Goal: Check status: Check status

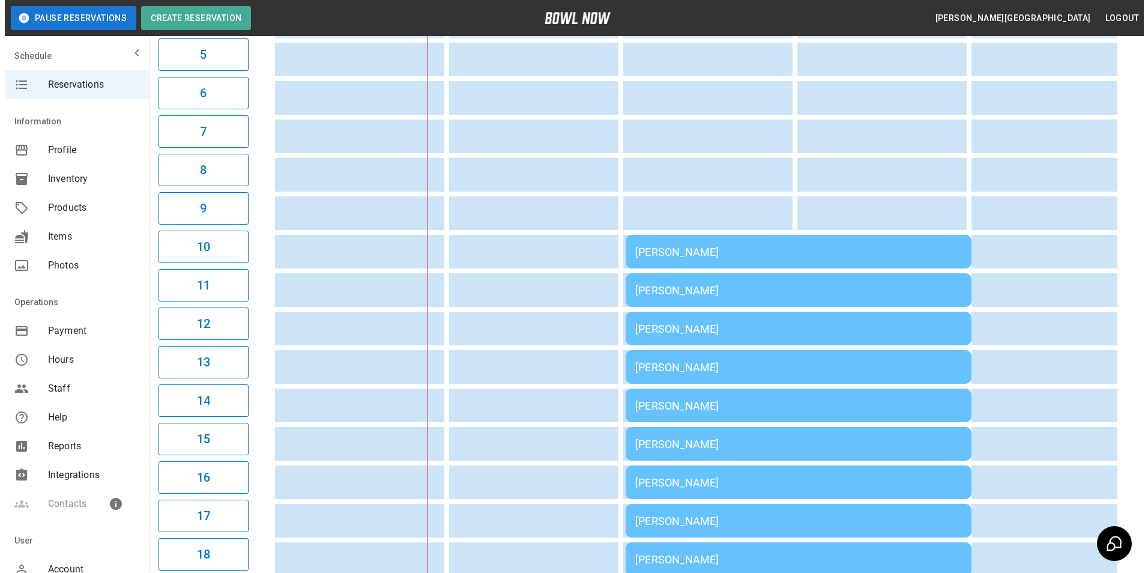
scroll to position [300, 0]
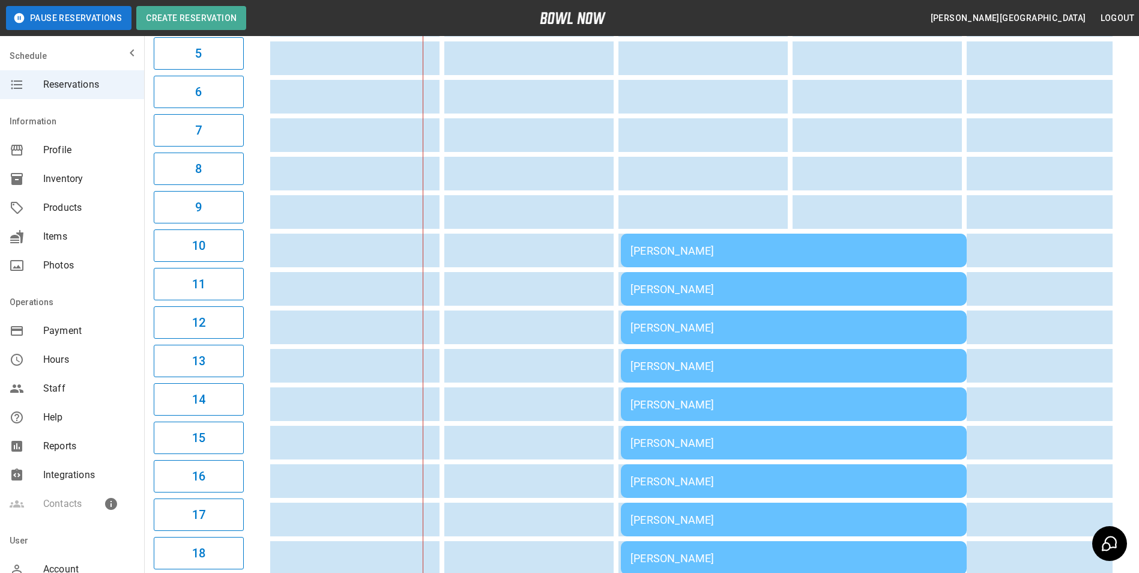
click at [726, 244] on div "[PERSON_NAME]" at bounding box center [793, 250] width 326 height 13
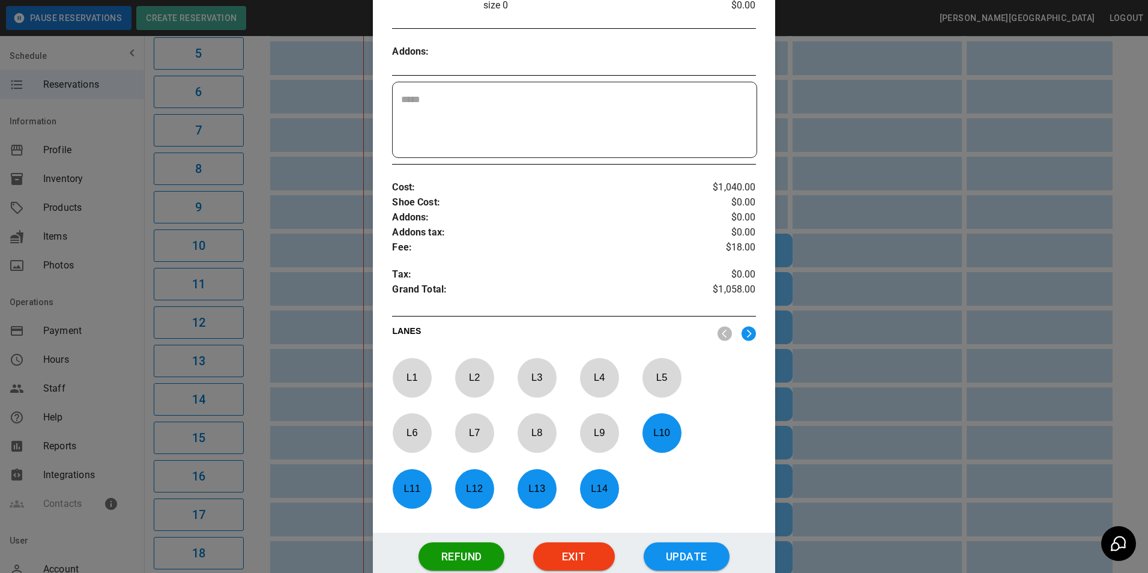
scroll to position [1131, 0]
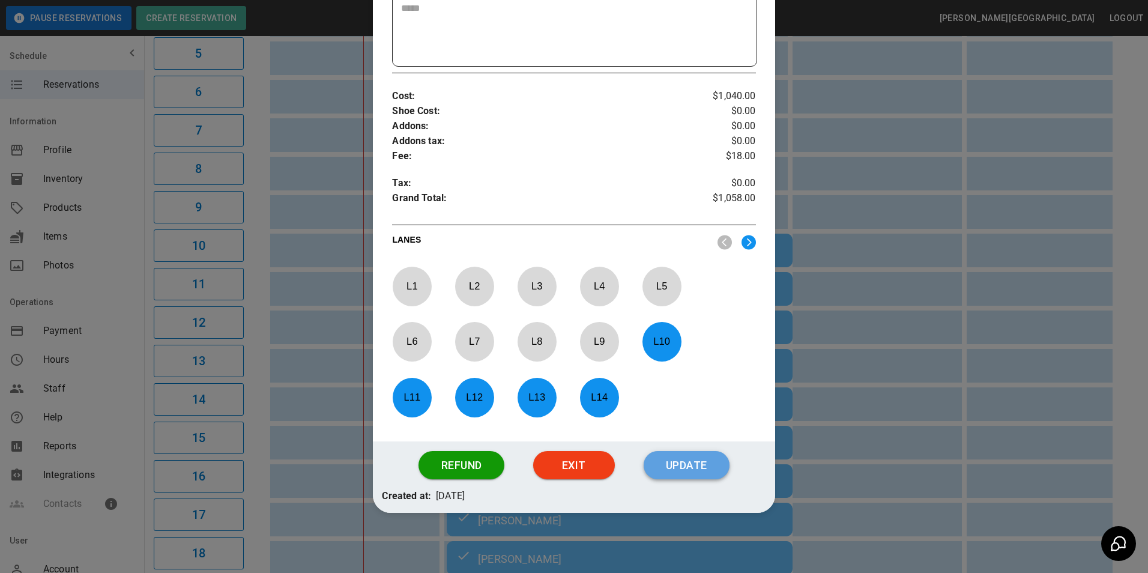
click at [691, 465] on button "Update" at bounding box center [686, 465] width 86 height 29
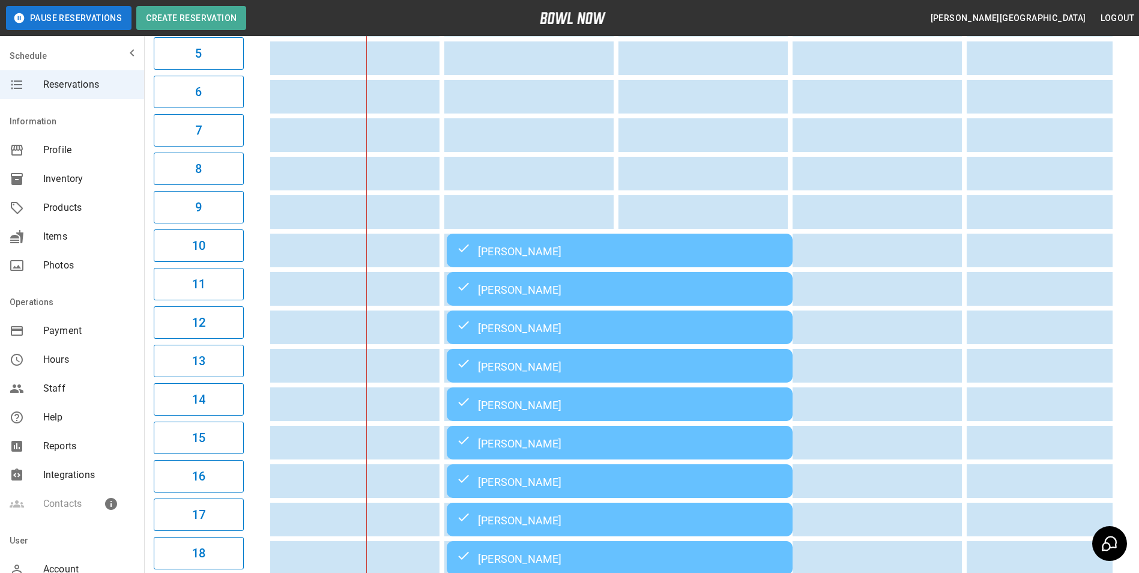
click at [552, 239] on td "[PERSON_NAME]" at bounding box center [620, 250] width 346 height 34
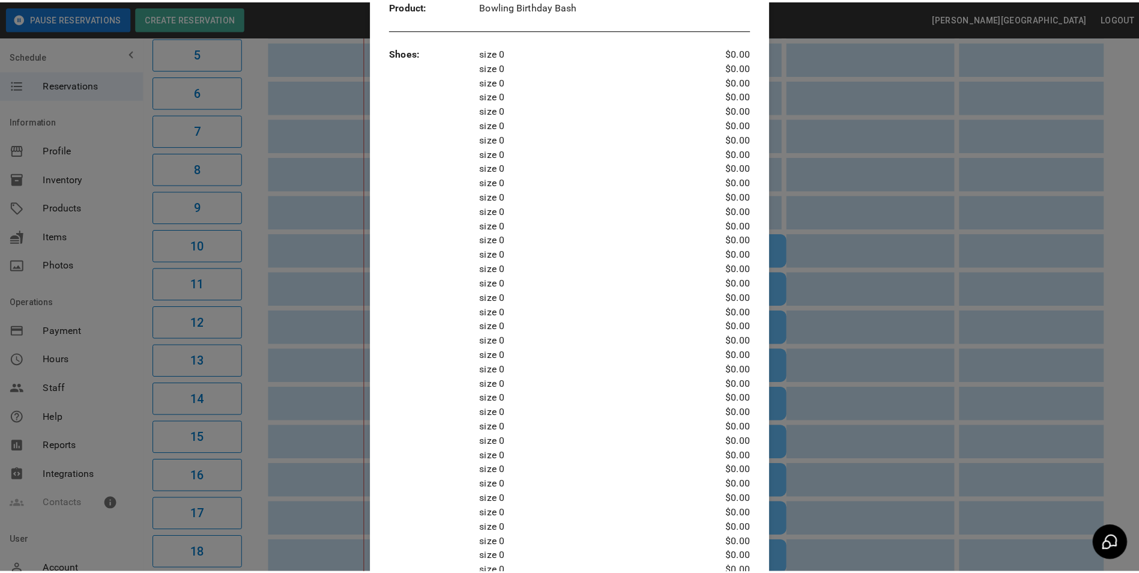
scroll to position [199, 0]
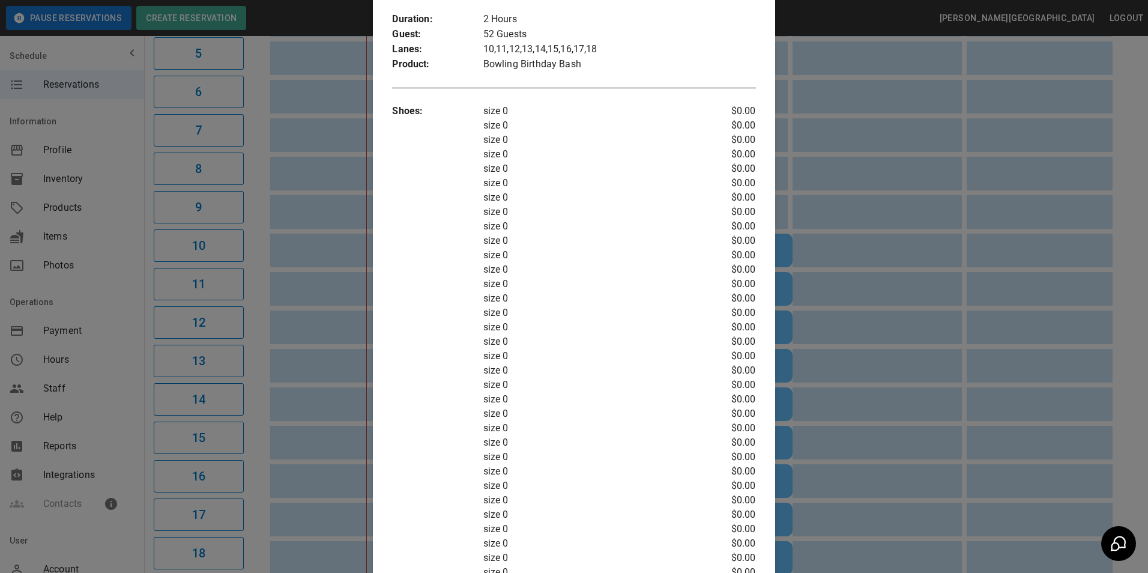
click at [1036, 138] on div at bounding box center [574, 286] width 1148 height 573
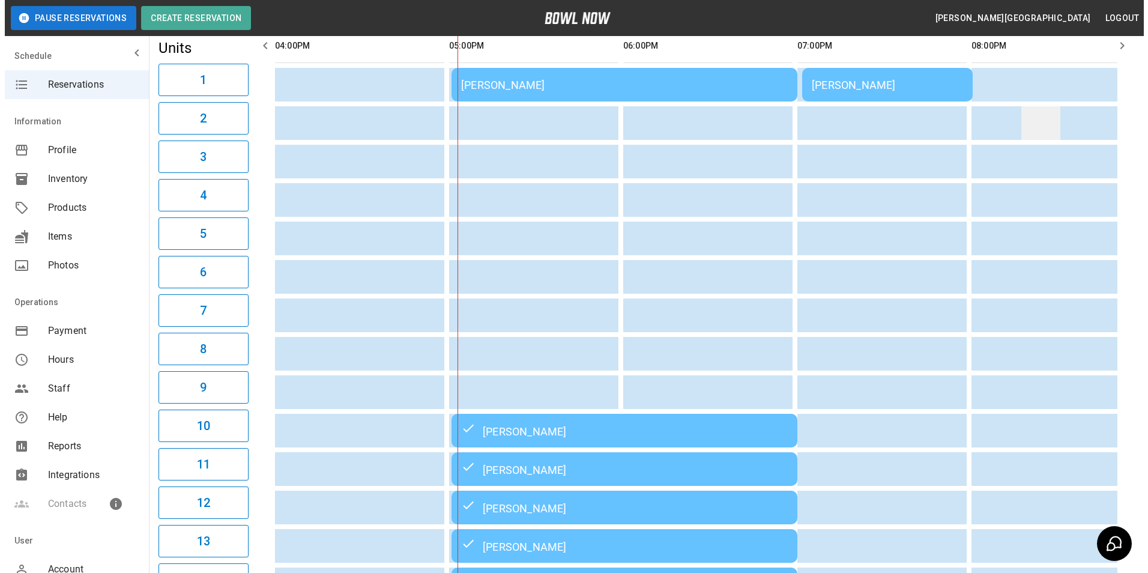
scroll to position [0, 348]
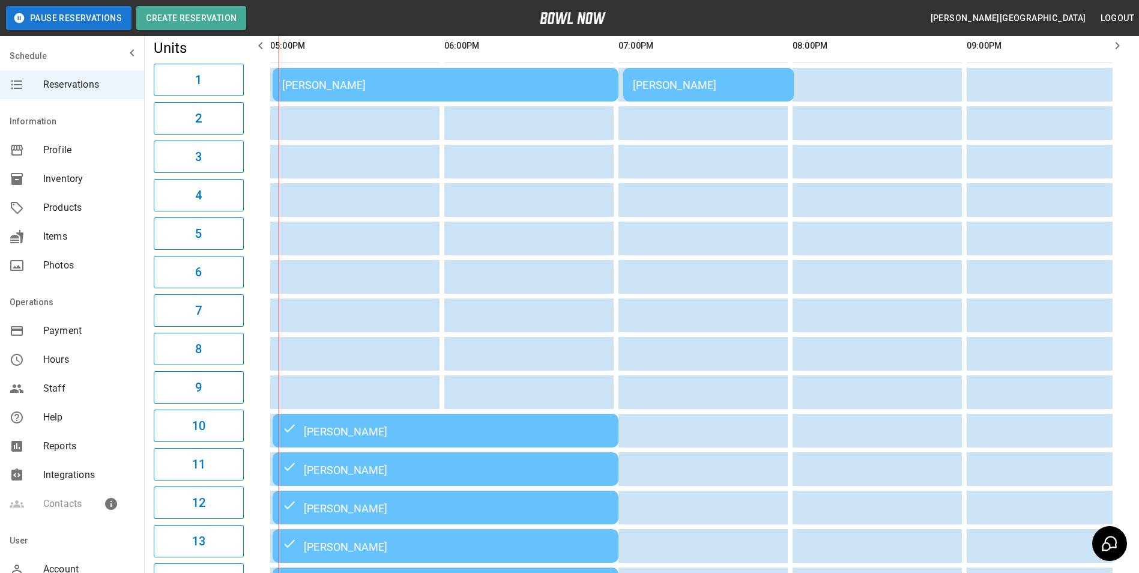
click at [673, 82] on div "[PERSON_NAME]" at bounding box center [708, 85] width 151 height 13
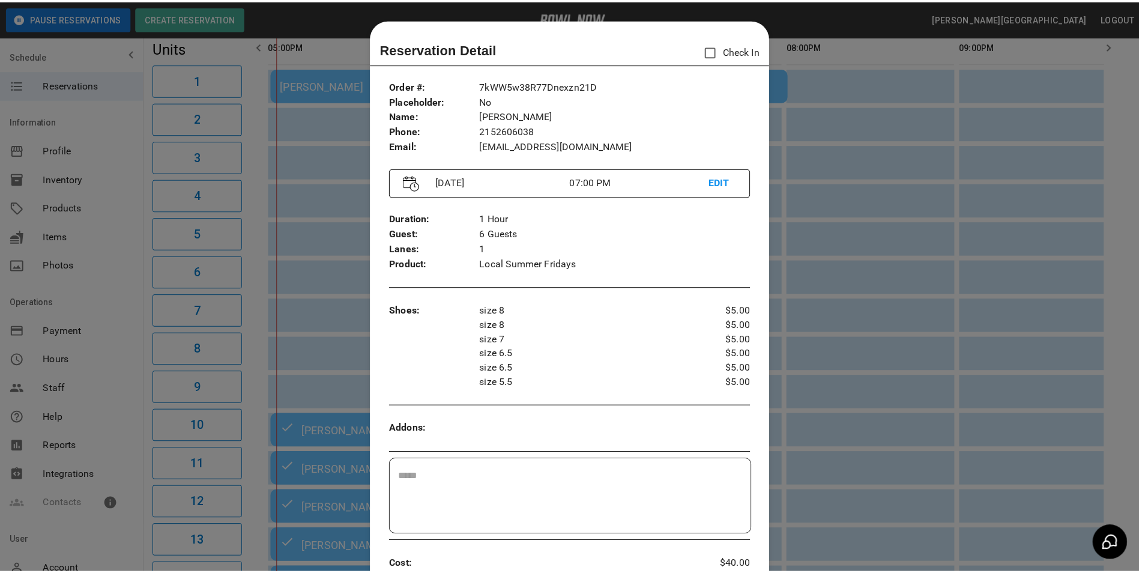
scroll to position [19, 0]
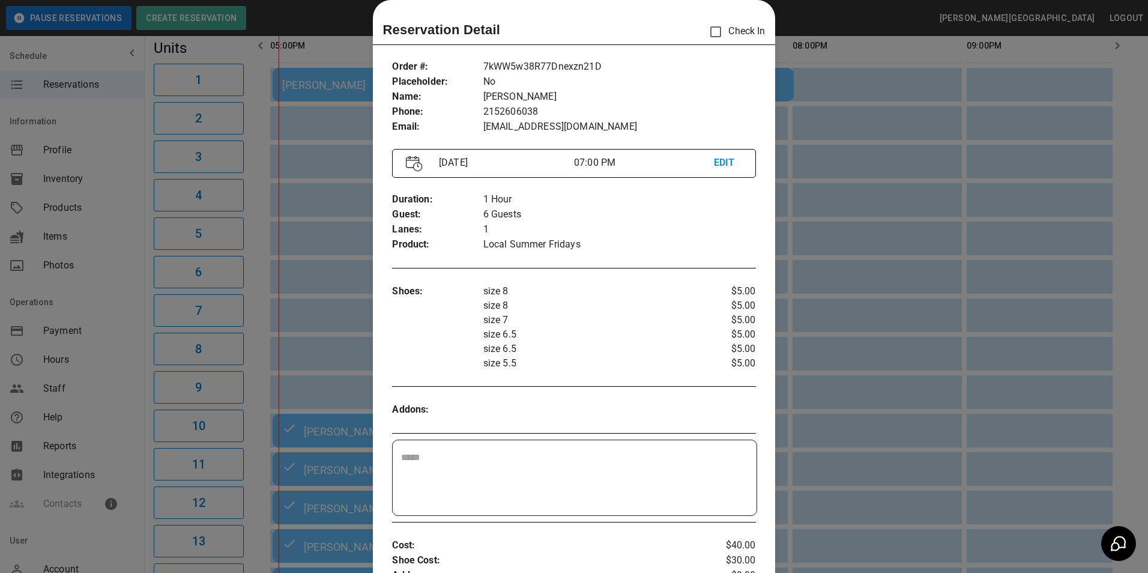
click at [922, 49] on div at bounding box center [574, 286] width 1148 height 573
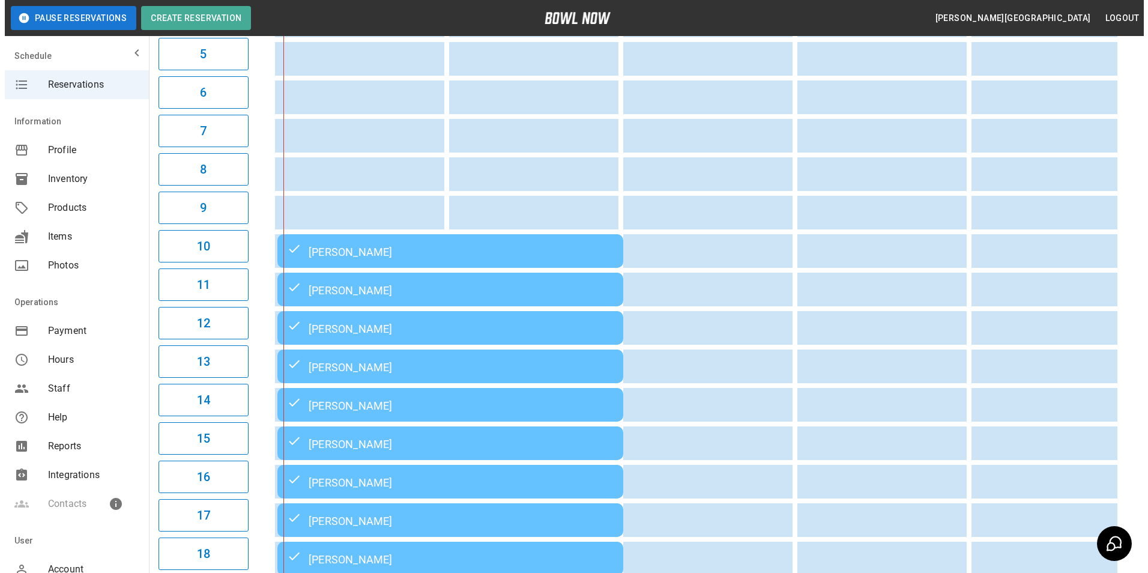
scroll to position [360, 0]
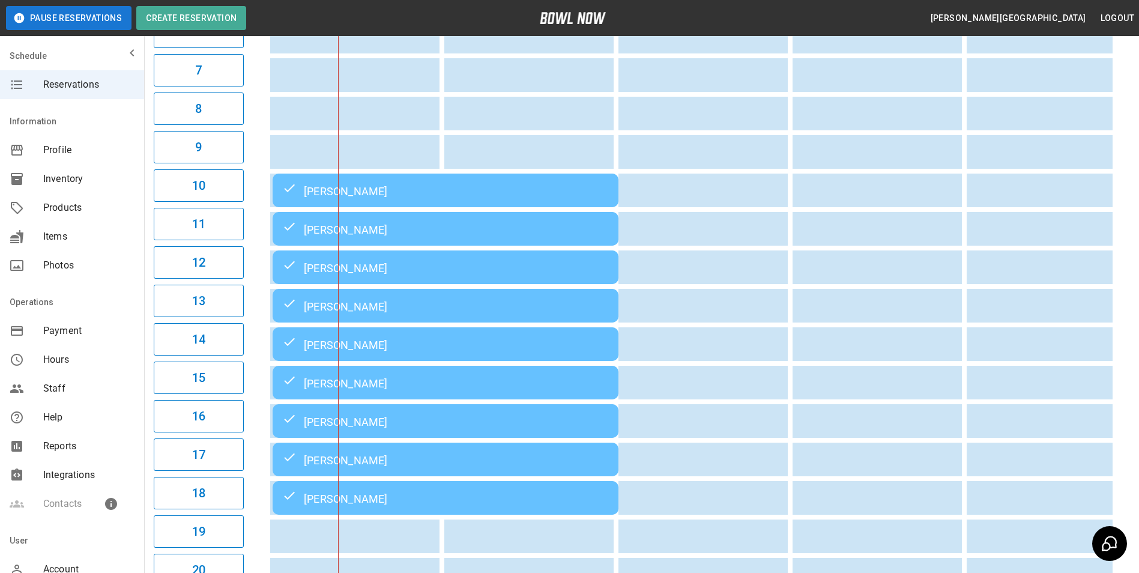
click at [319, 188] on div "[PERSON_NAME]" at bounding box center [445, 190] width 326 height 14
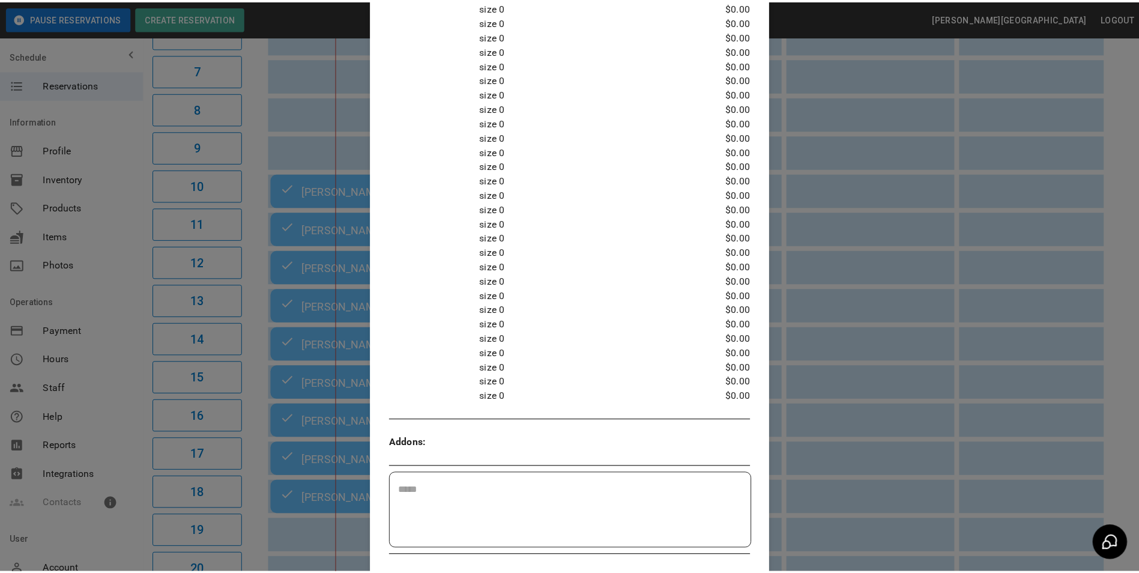
scroll to position [619, 0]
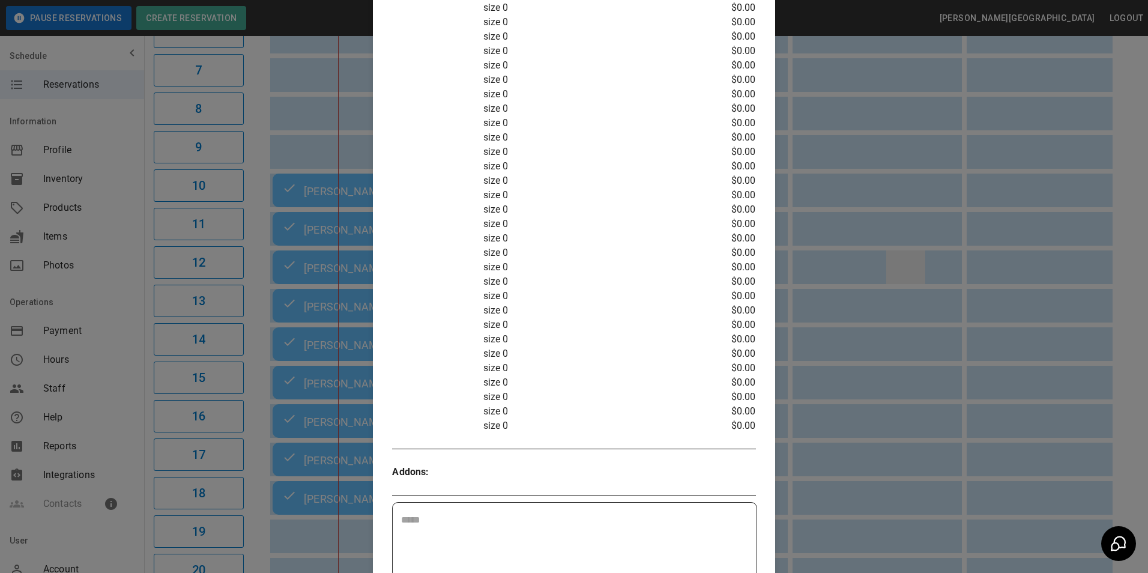
click at [902, 256] on div at bounding box center [574, 286] width 1148 height 573
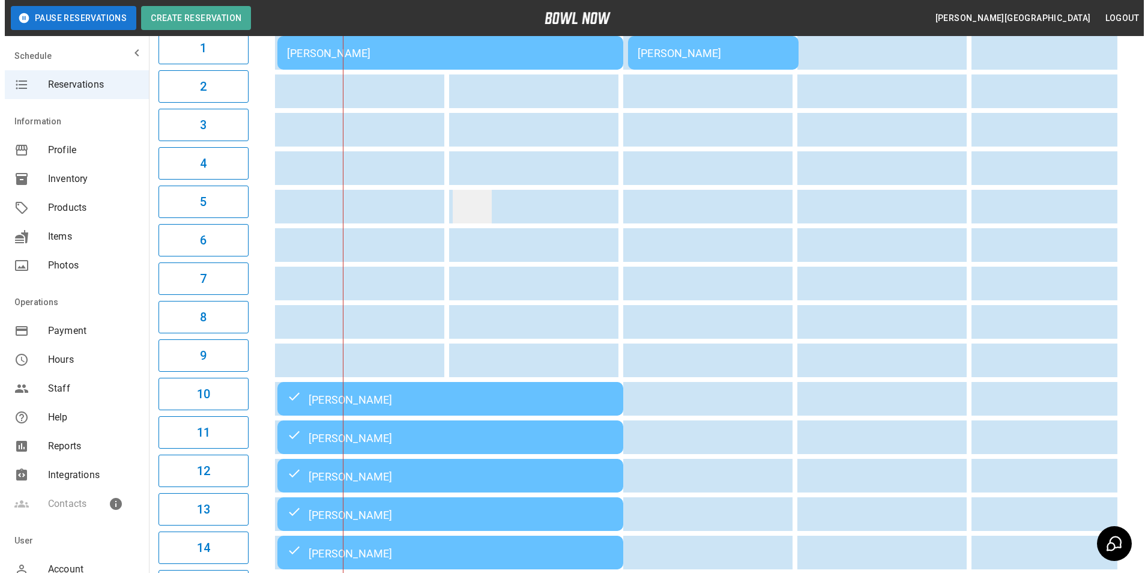
scroll to position [120, 0]
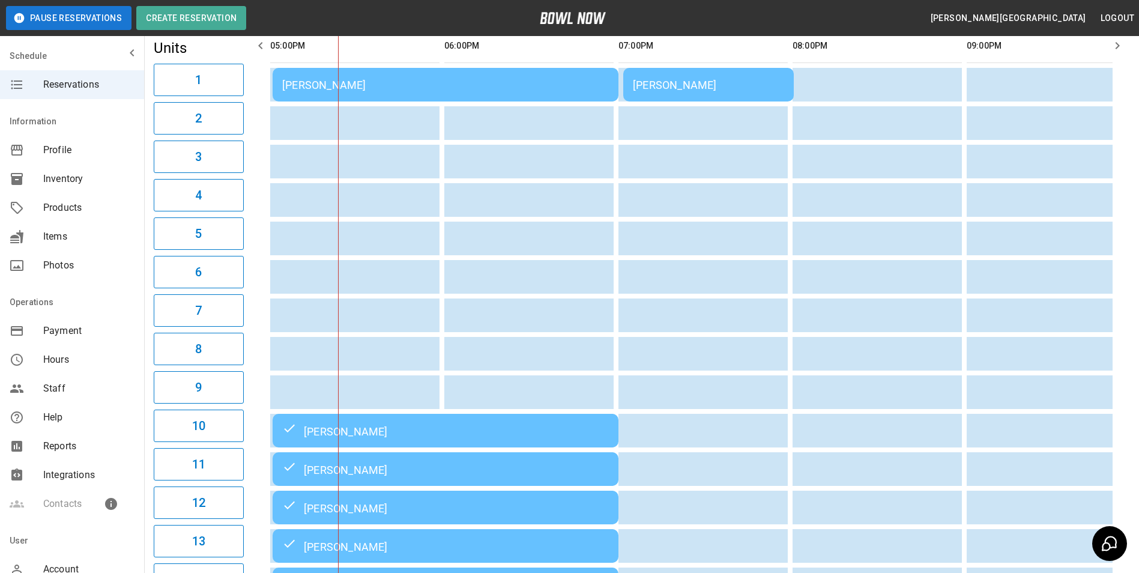
click at [313, 88] on div "[PERSON_NAME]" at bounding box center [445, 85] width 326 height 13
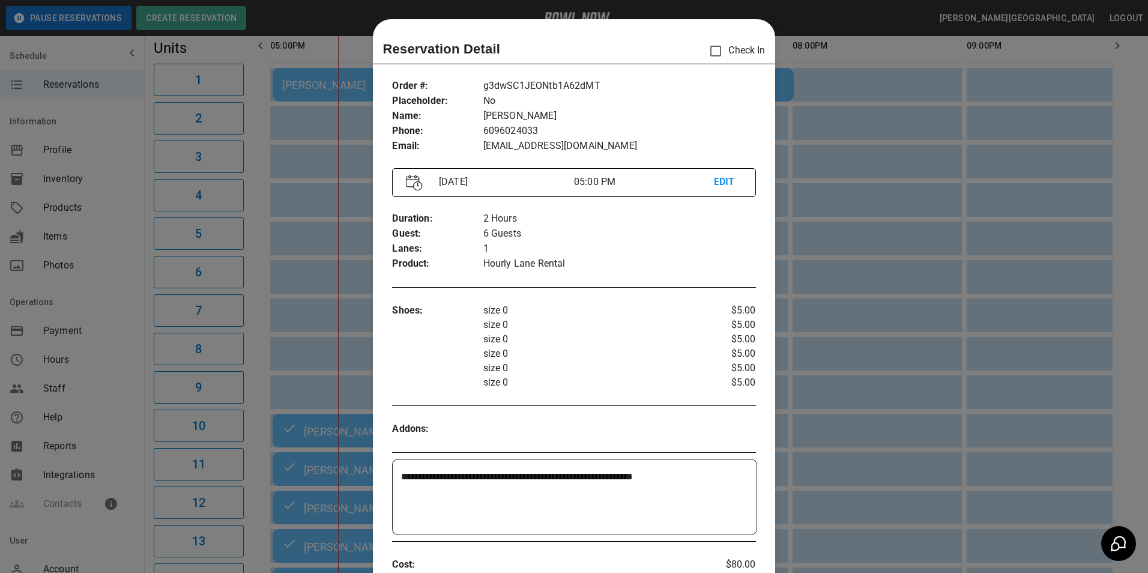
scroll to position [19, 0]
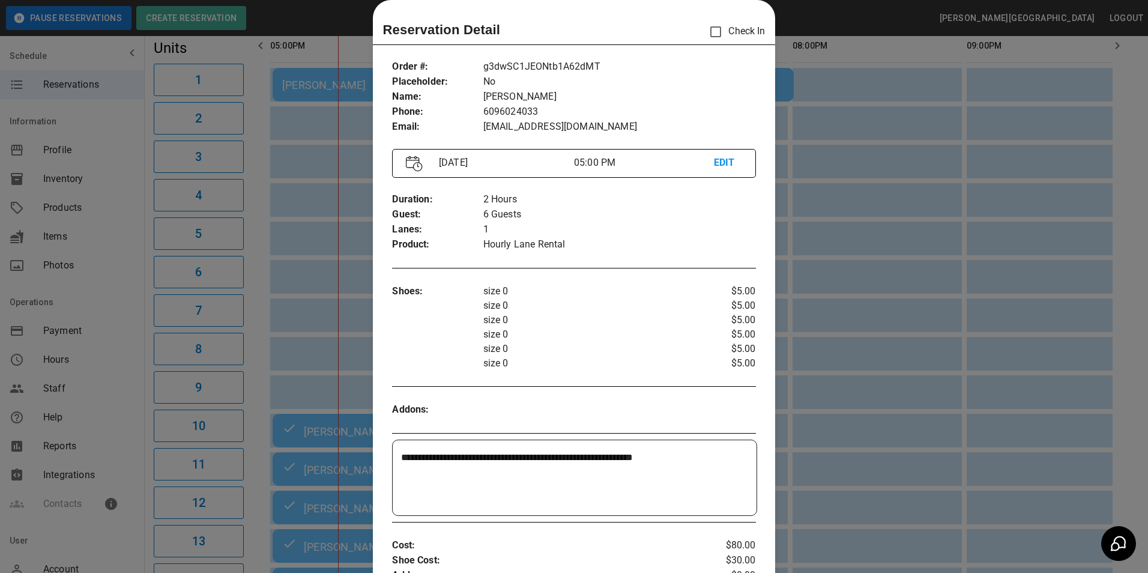
click at [908, 152] on div at bounding box center [574, 286] width 1148 height 573
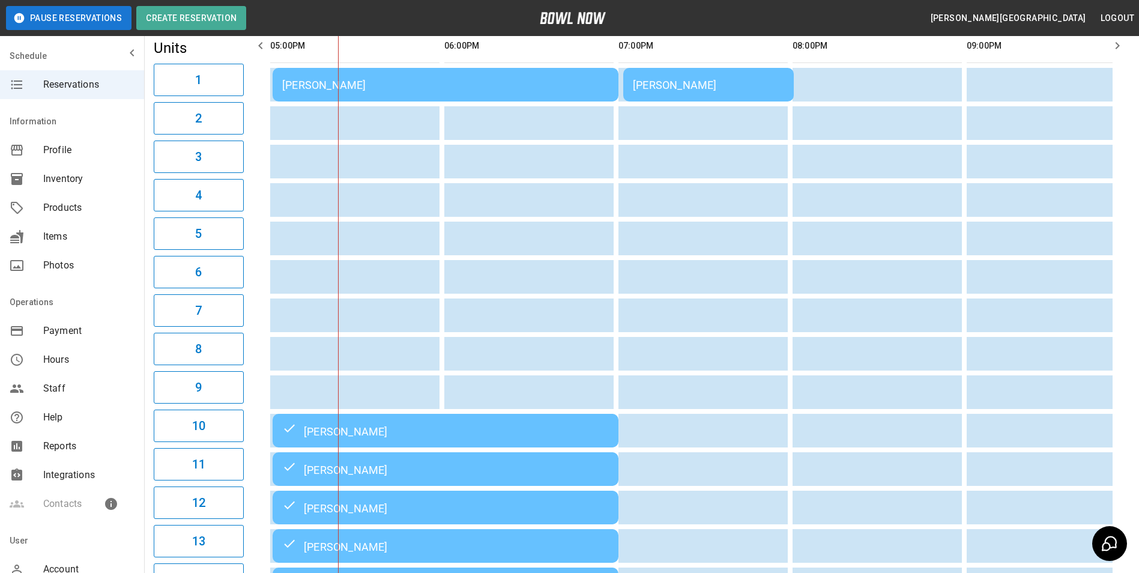
click at [761, 96] on td "[PERSON_NAME]" at bounding box center [708, 85] width 170 height 34
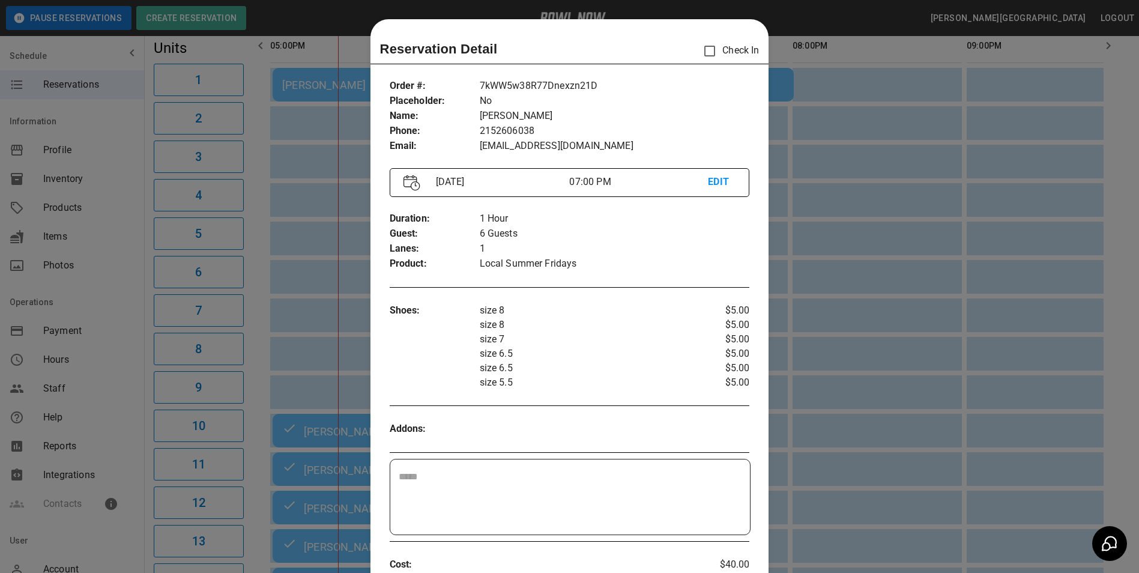
click at [761, 96] on div "Order # : Placeholder : Name : Phone : Email : 7kWW5w38R77Dnexzn21D No [PERSON_…" at bounding box center [569, 489] width 399 height 840
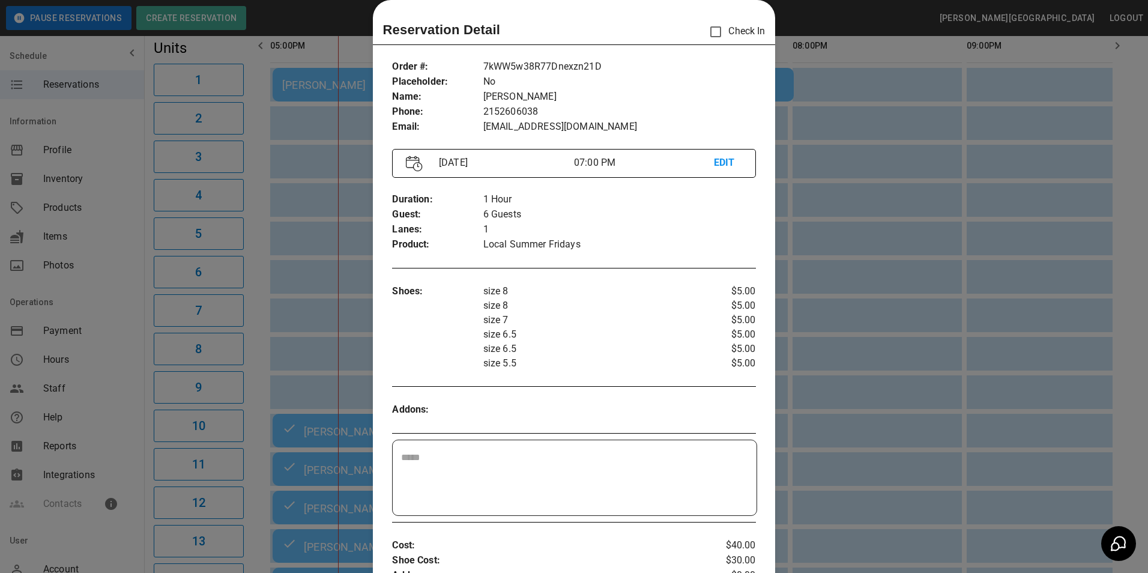
click at [885, 292] on div at bounding box center [574, 286] width 1148 height 573
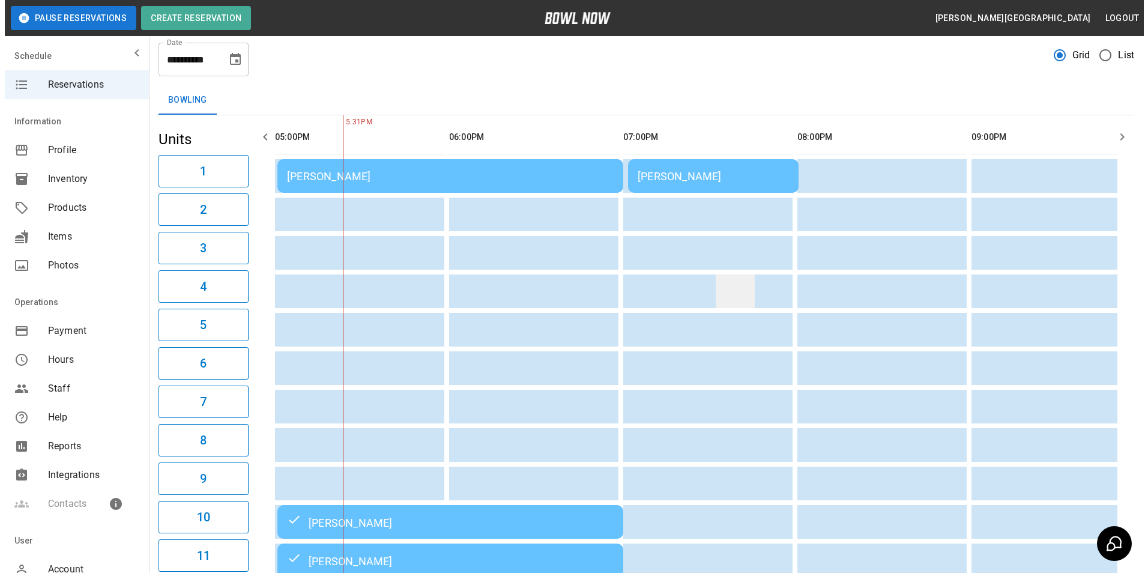
scroll to position [0, 0]
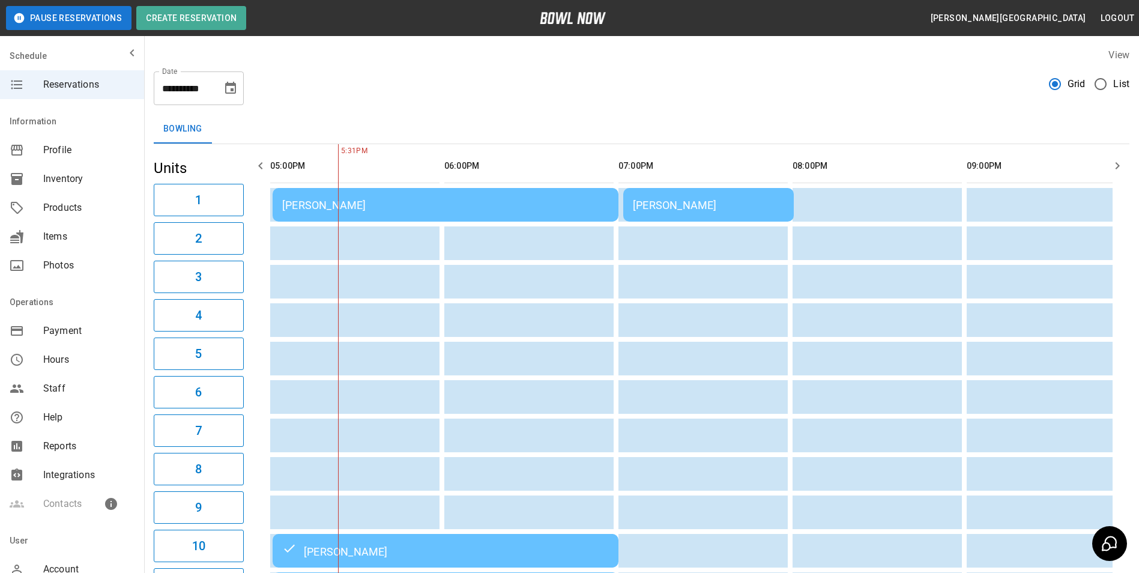
click at [716, 215] on td "[PERSON_NAME]" at bounding box center [708, 205] width 170 height 34
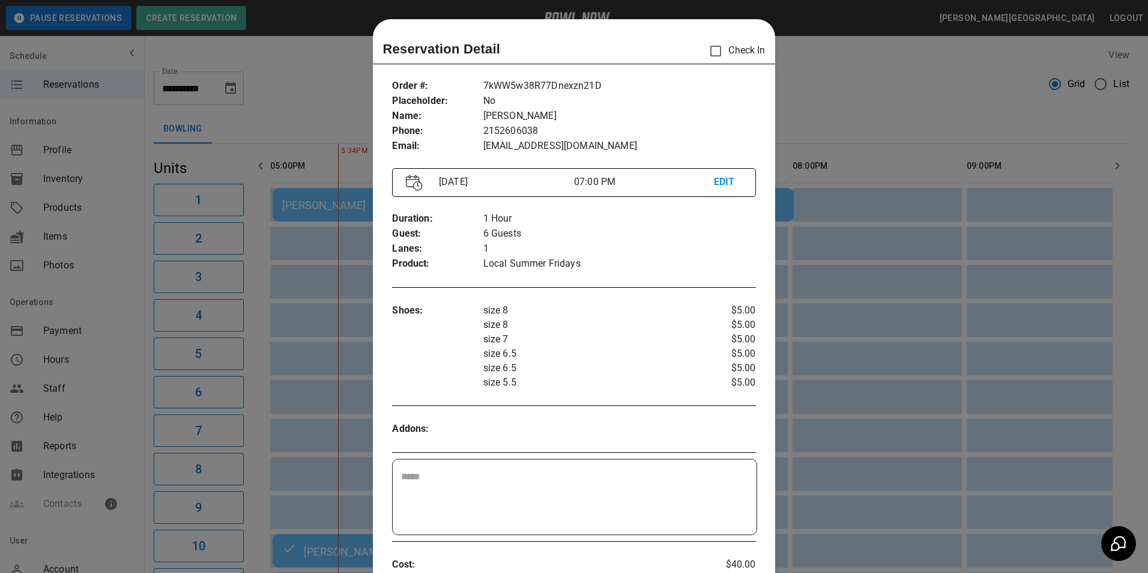
click at [915, 134] on div at bounding box center [574, 286] width 1148 height 573
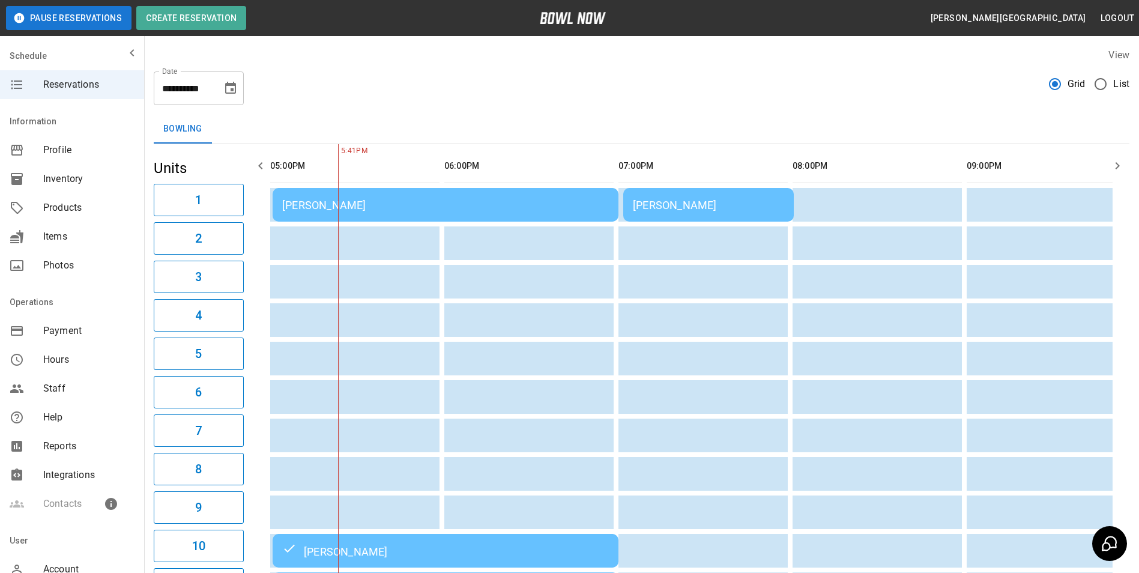
click at [511, 220] on td "[PERSON_NAME]" at bounding box center [445, 205] width 346 height 34
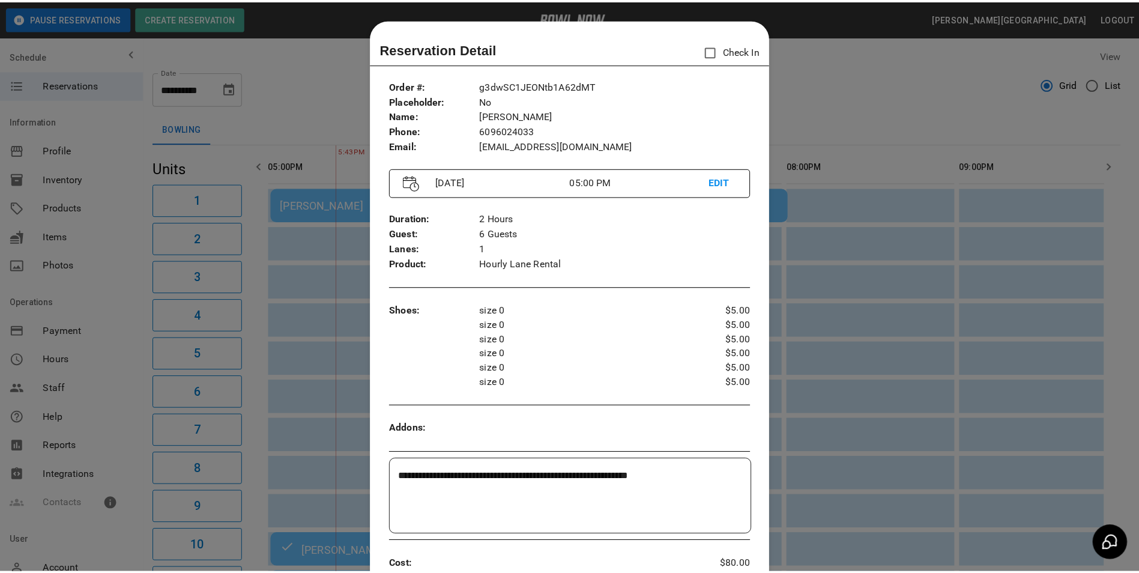
scroll to position [19, 0]
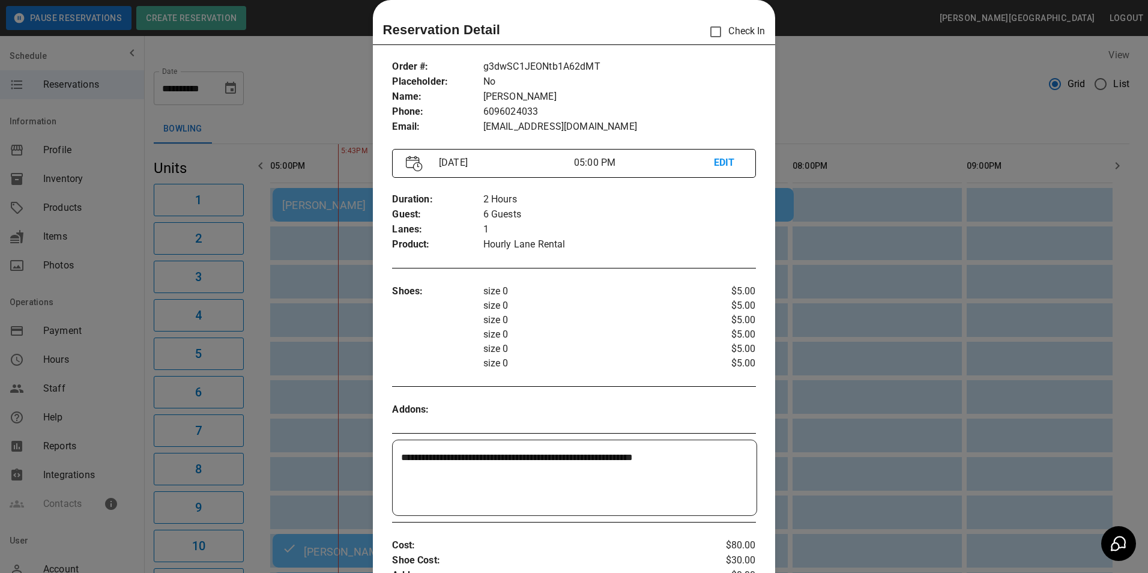
click at [786, 271] on div at bounding box center [574, 286] width 1148 height 573
